Goal: Information Seeking & Learning: Learn about a topic

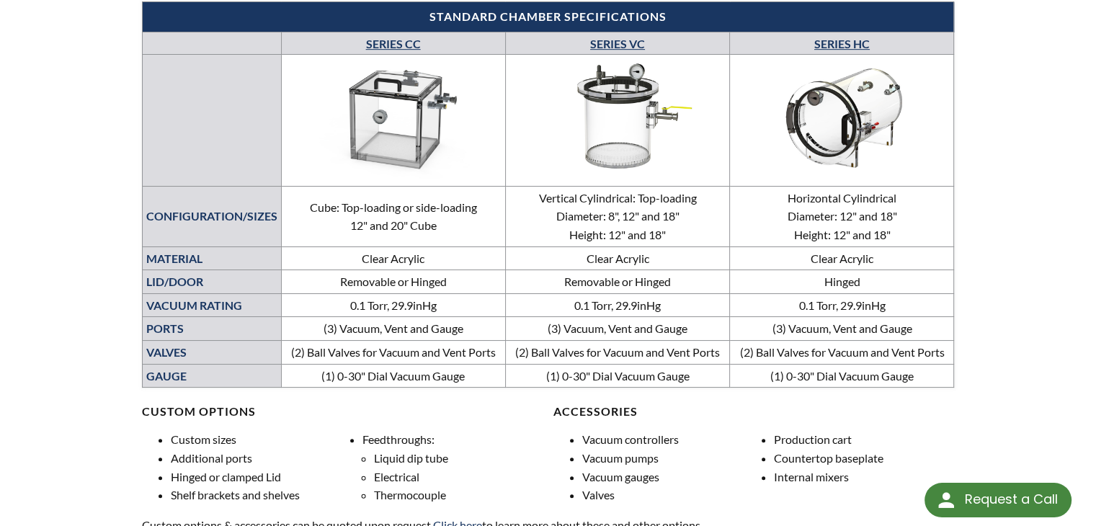
scroll to position [721, 0]
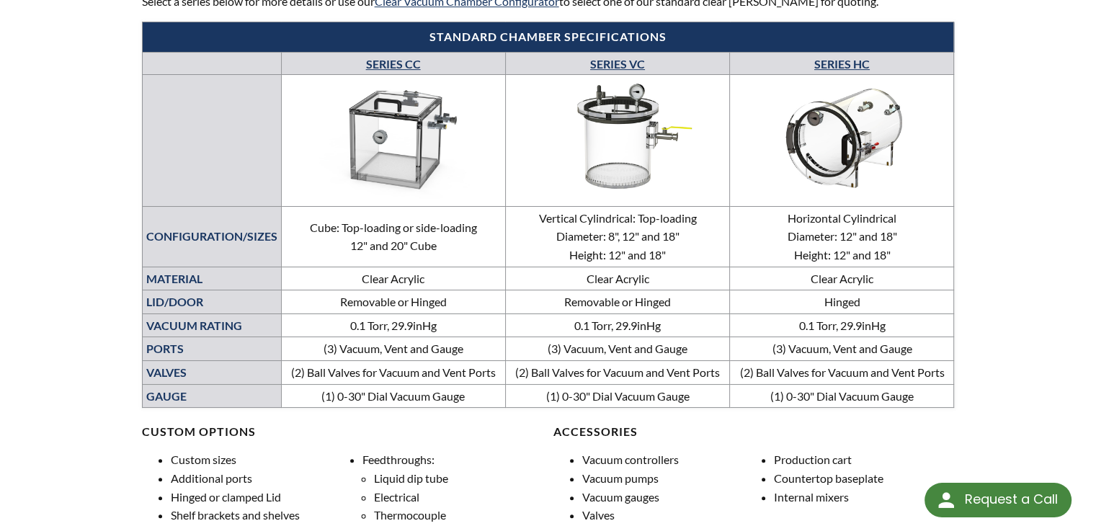
click at [401, 126] on img at bounding box center [393, 138] width 216 height 122
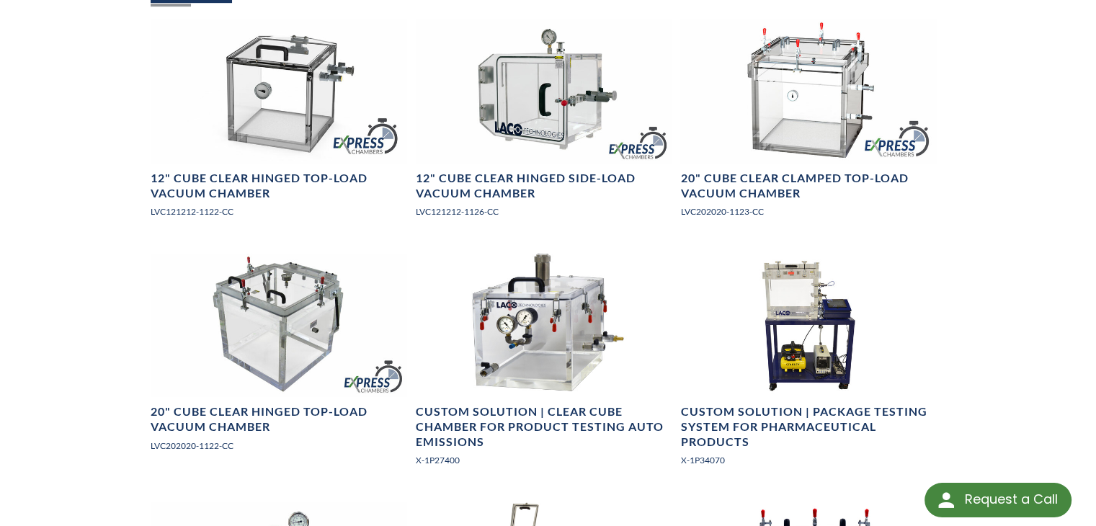
scroll to position [865, 0]
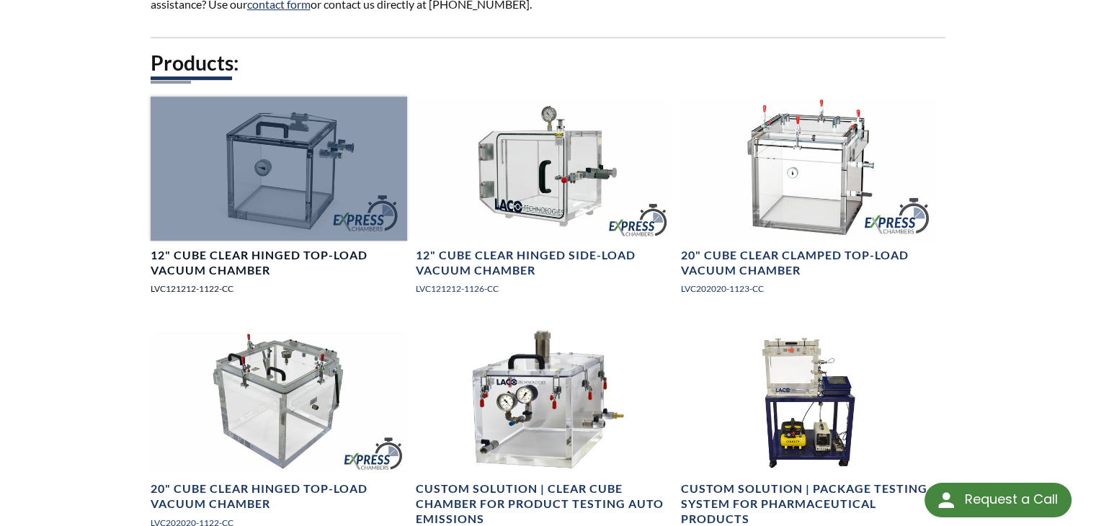
click at [231, 156] on div at bounding box center [279, 169] width 257 height 144
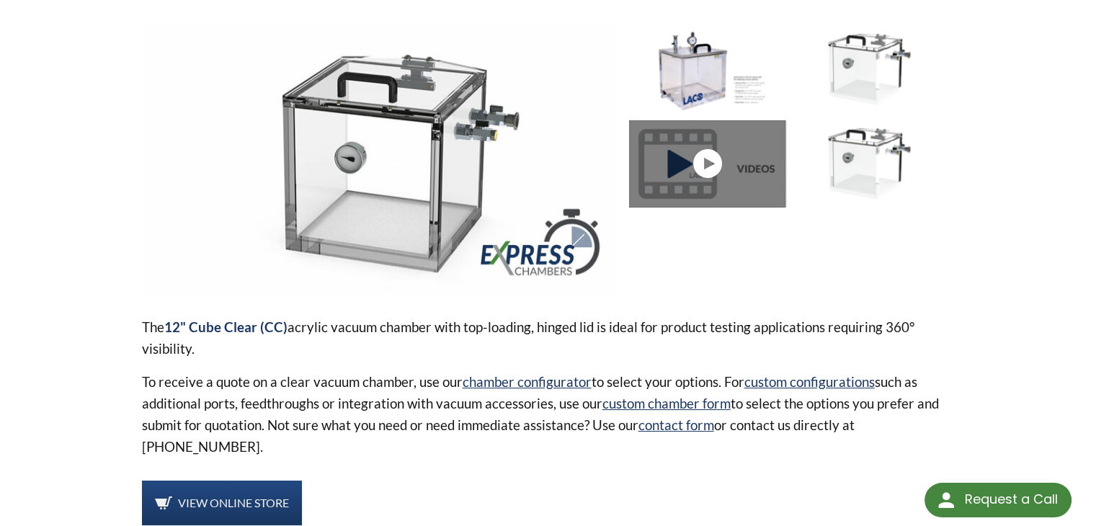
scroll to position [144, 0]
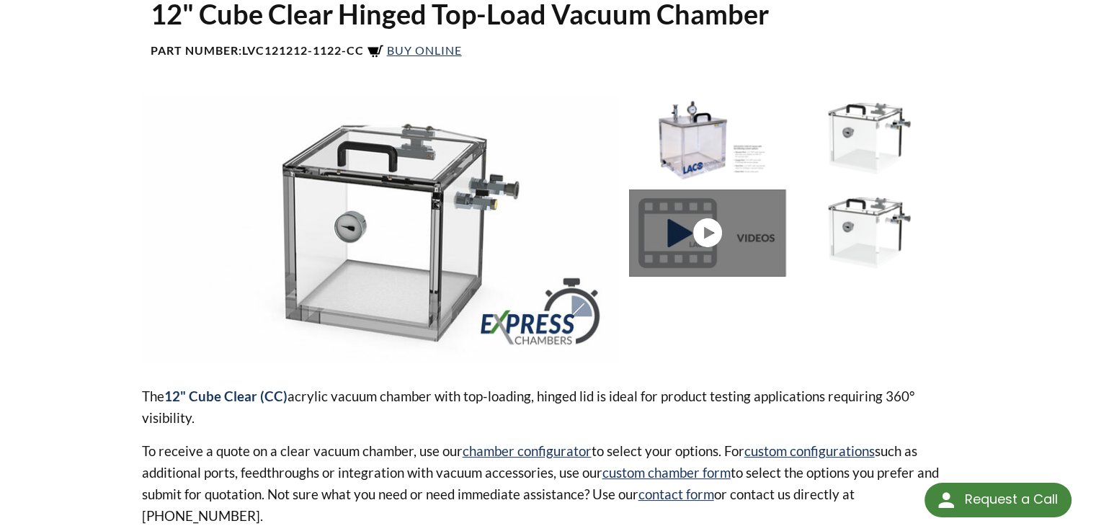
click at [726, 142] on img at bounding box center [707, 138] width 156 height 87
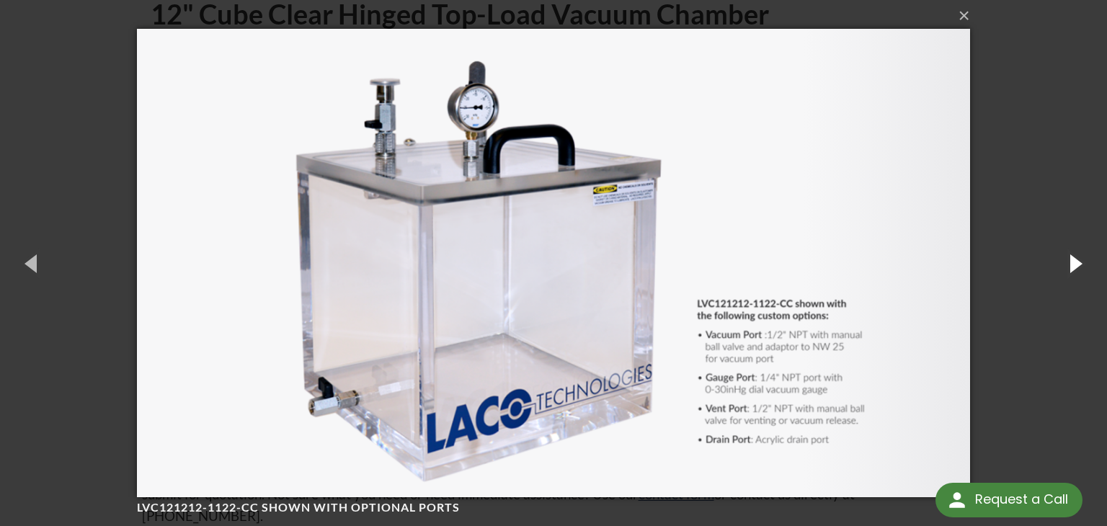
click at [1070, 266] on button "button" at bounding box center [1074, 262] width 65 height 79
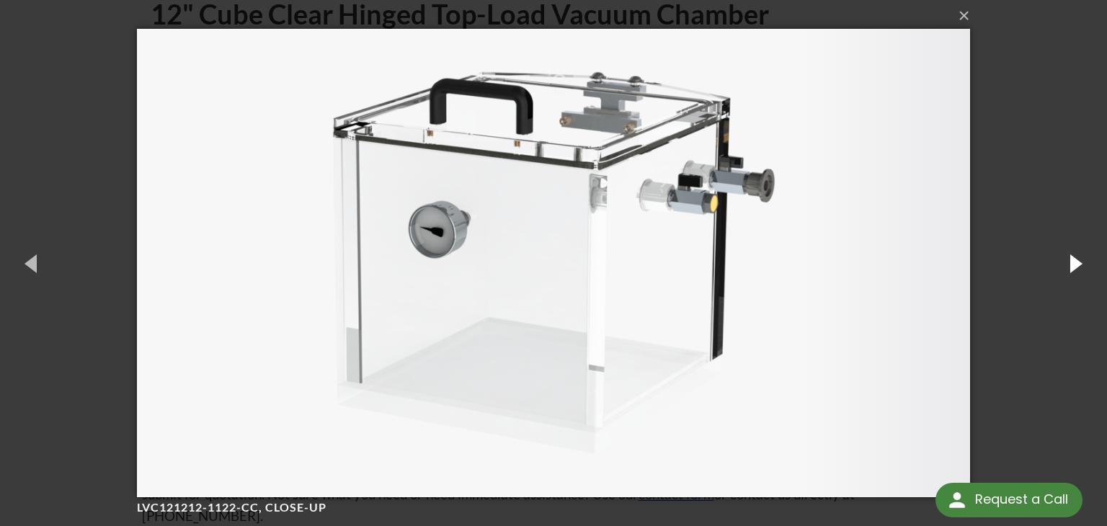
click at [1070, 266] on button "button" at bounding box center [1074, 262] width 65 height 79
click at [954, 25] on button "×" at bounding box center [557, 16] width 833 height 32
